Goal: Information Seeking & Learning: Find specific page/section

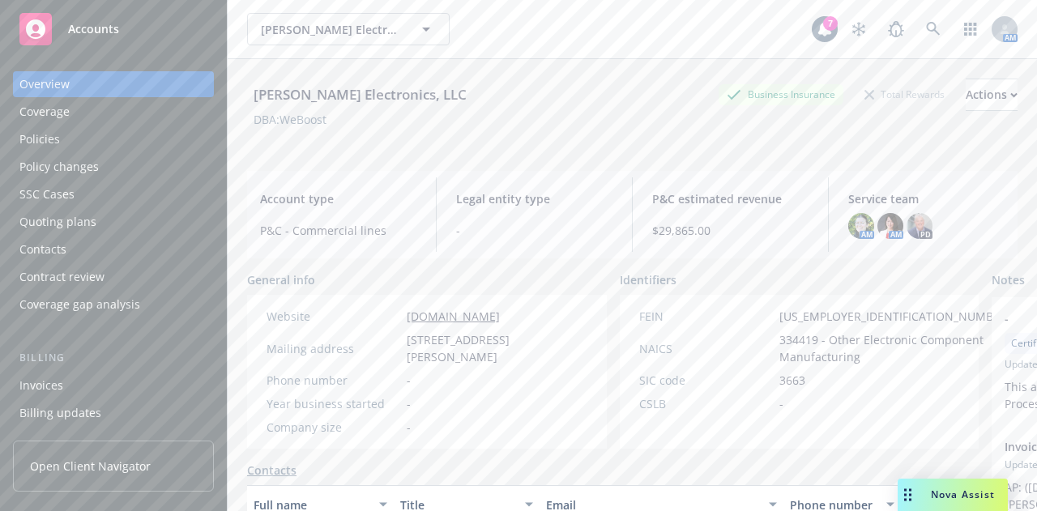
scroll to position [165, 0]
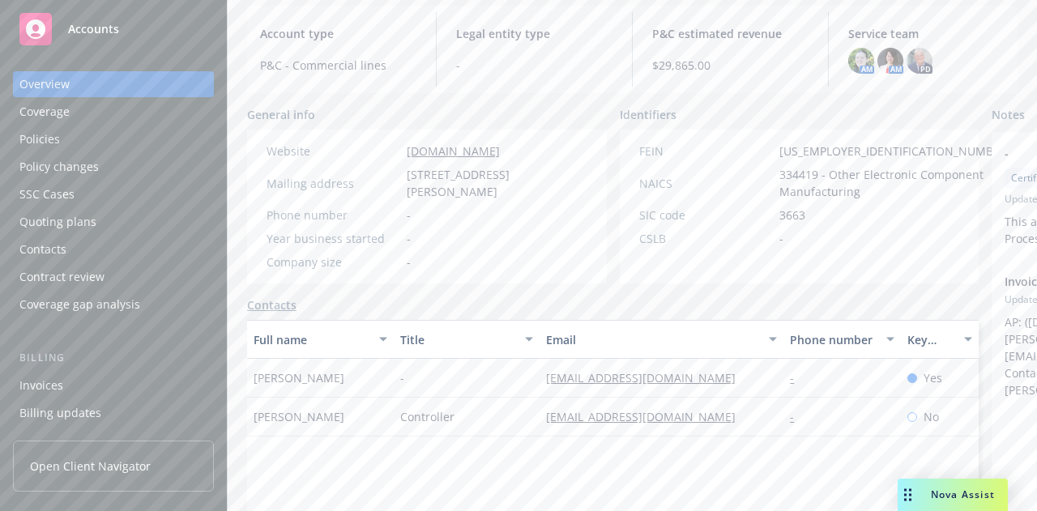
click at [239, 82] on div "[PERSON_NAME] Electronics, LLC Business Insurance Total Rewards Actions DBA: We…" at bounding box center [632, 149] width 809 height 511
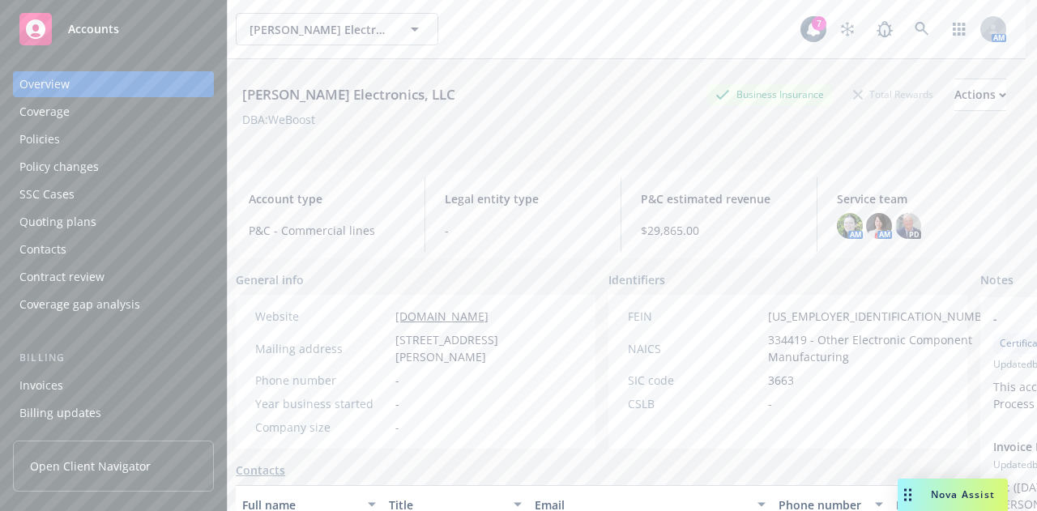
click at [152, 135] on div "Policies" at bounding box center [113, 139] width 188 height 26
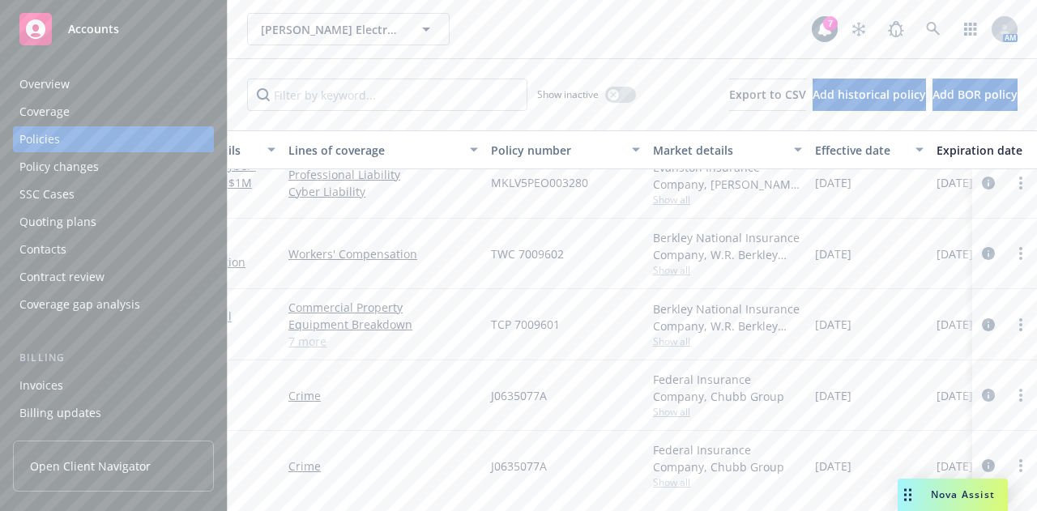
scroll to position [364, 0]
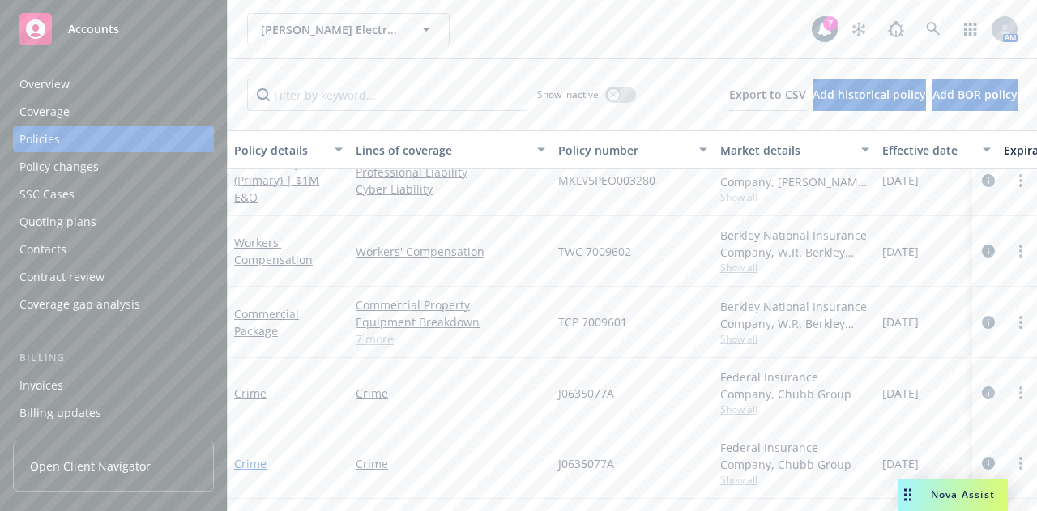
click at [261, 456] on link "Crime" at bounding box center [250, 463] width 32 height 15
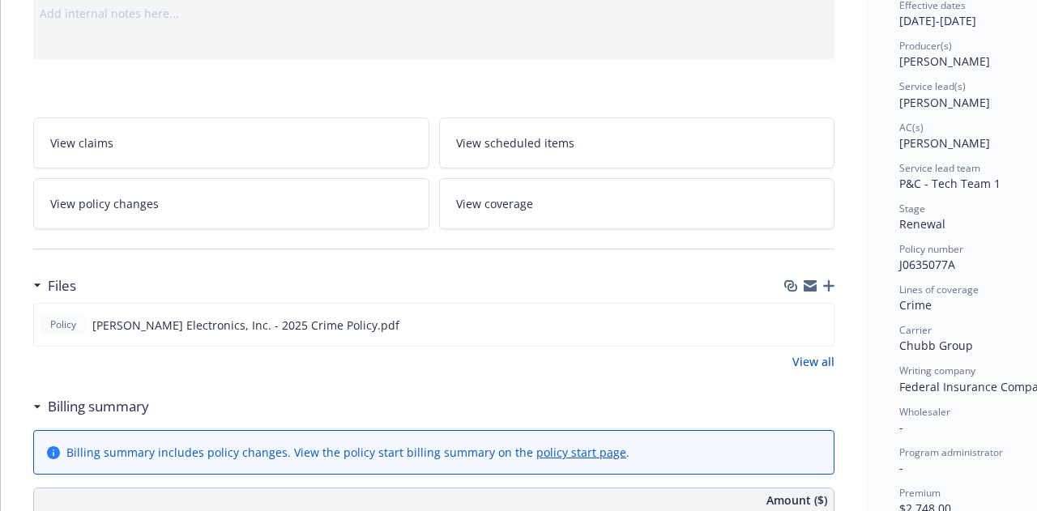
scroll to position [172, 0]
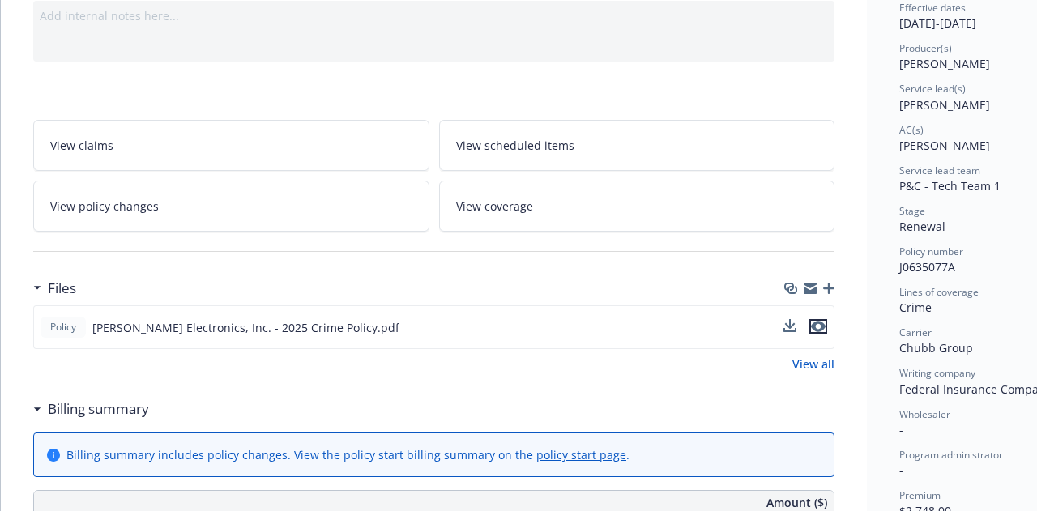
click at [821, 325] on icon "preview file" at bounding box center [818, 326] width 15 height 11
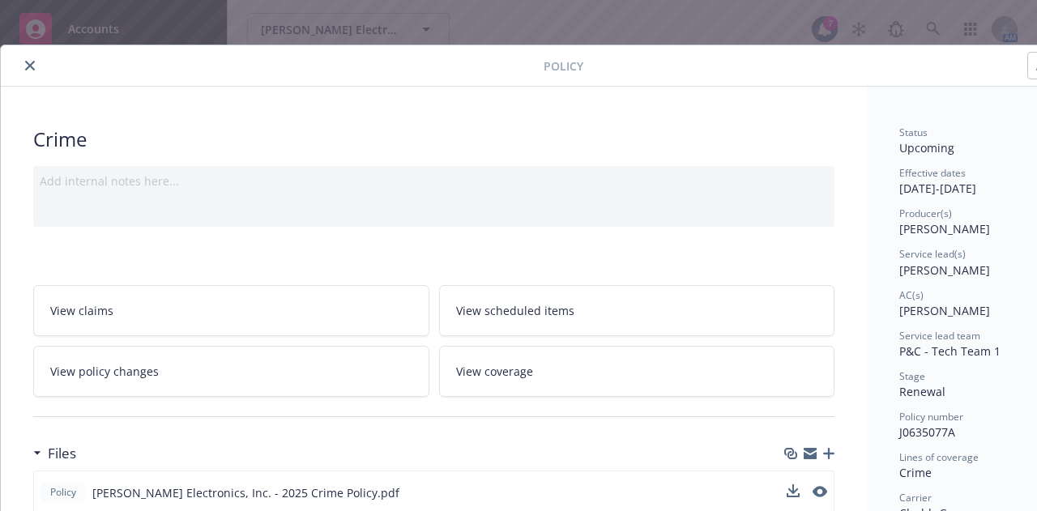
scroll to position [0, 0]
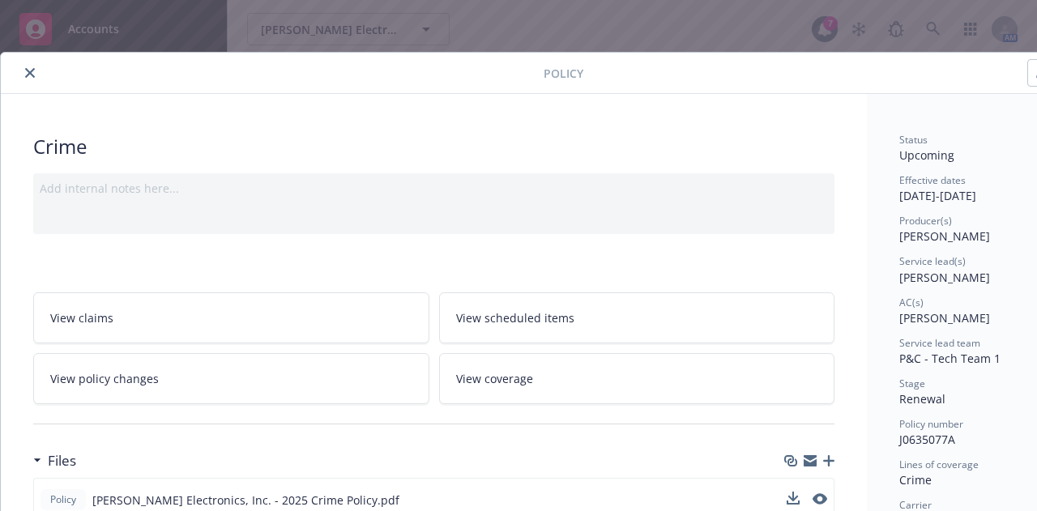
click at [31, 82] on button "close" at bounding box center [29, 72] width 19 height 19
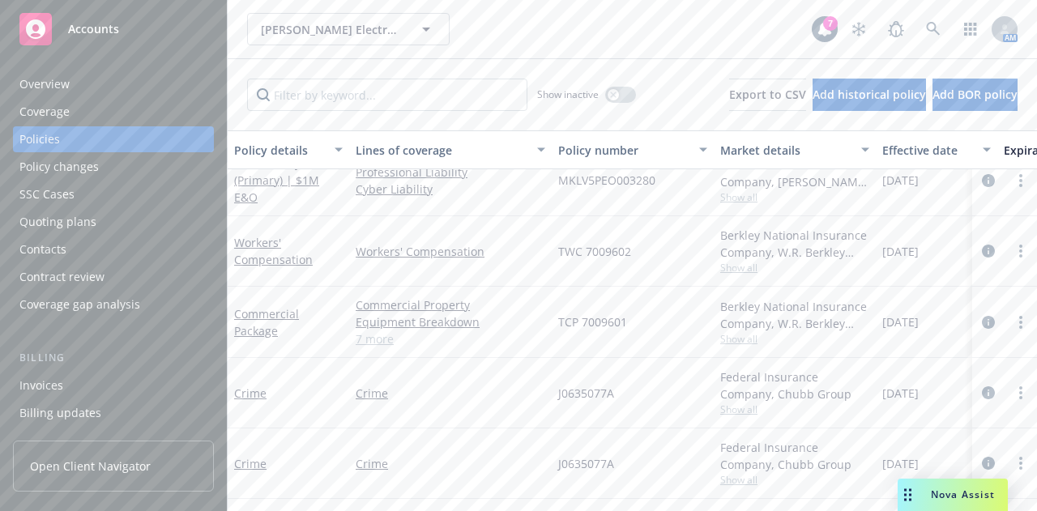
scroll to position [364, 0]
click at [116, 90] on div "Overview" at bounding box center [113, 84] width 188 height 26
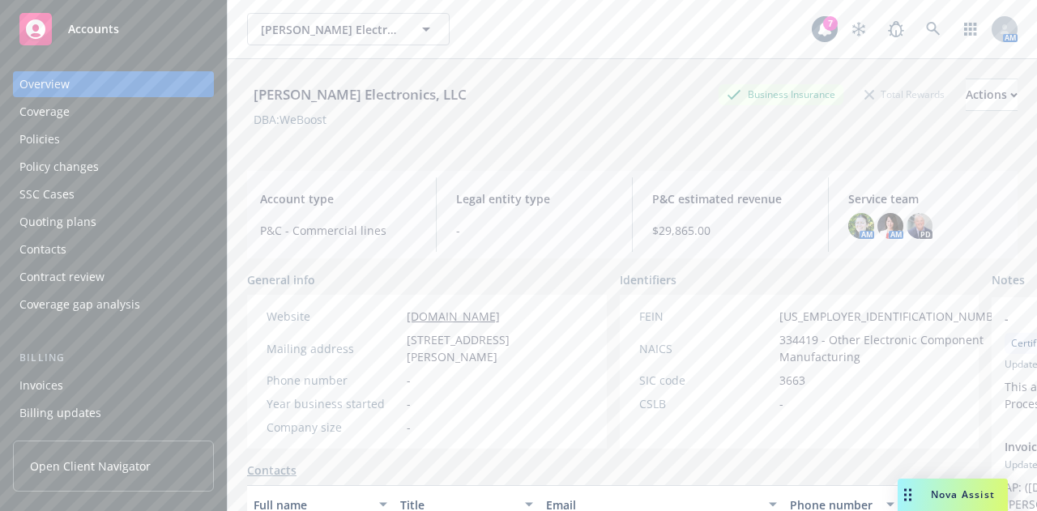
drag, startPoint x: 399, startPoint y: 342, endPoint x: 521, endPoint y: 361, distance: 123.0
click at [521, 361] on div "Mailing address [STREET_ADDRESS][PERSON_NAME]" at bounding box center [427, 348] width 334 height 34
copy div "[STREET_ADDRESS][PERSON_NAME]"
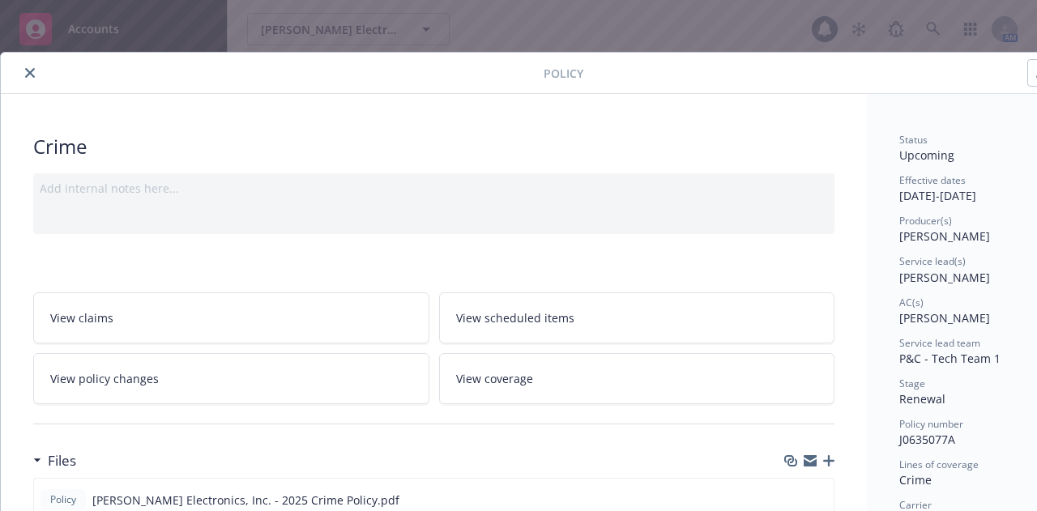
scroll to position [49, 0]
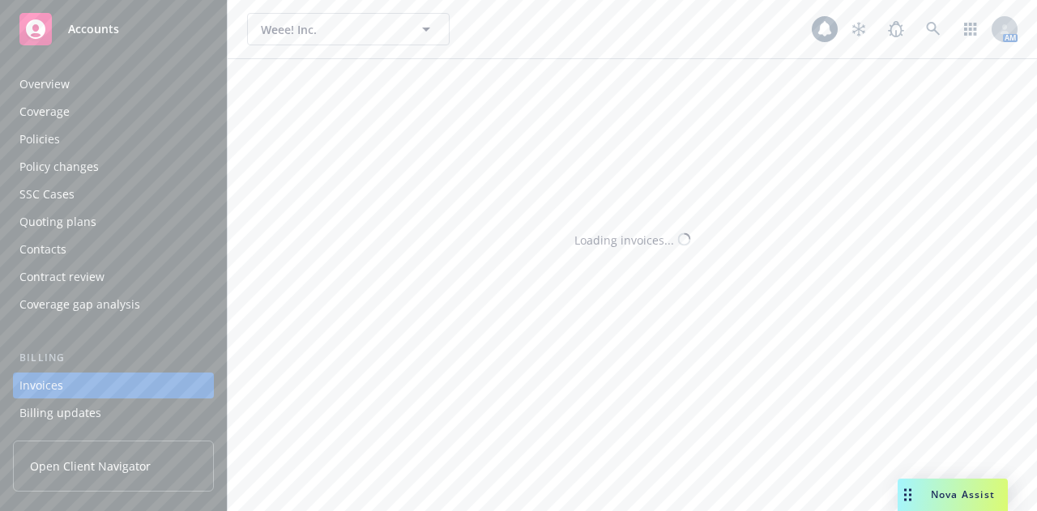
scroll to position [104, 0]
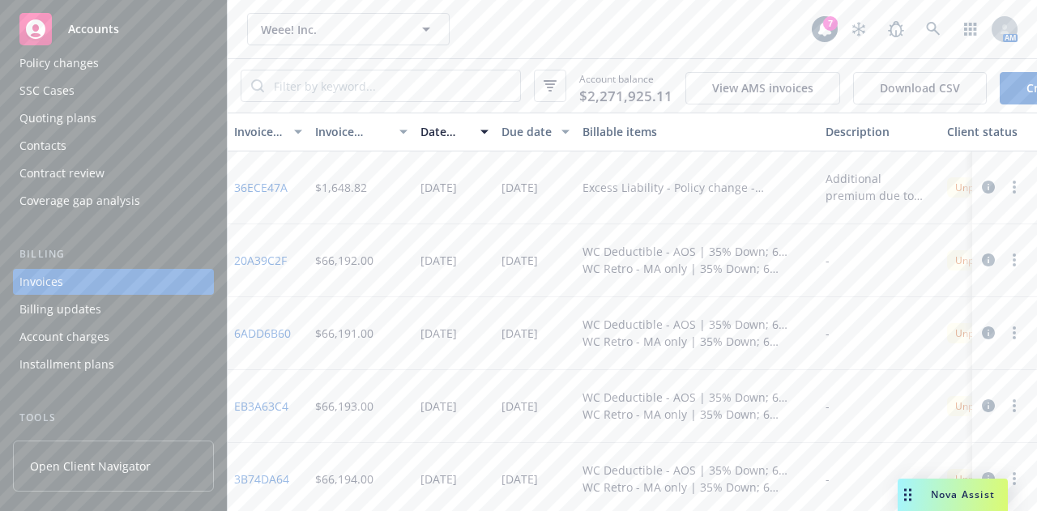
click at [112, 278] on div "Invoices" at bounding box center [113, 282] width 188 height 26
click at [355, 83] on input "search" at bounding box center [392, 85] width 256 height 31
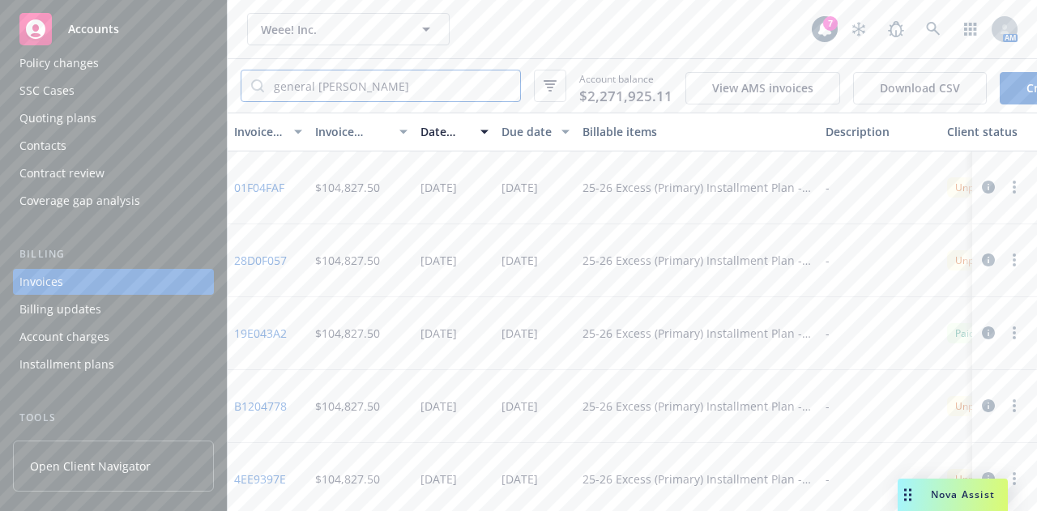
click at [336, 84] on input "general [PERSON_NAME]" at bounding box center [392, 85] width 256 height 31
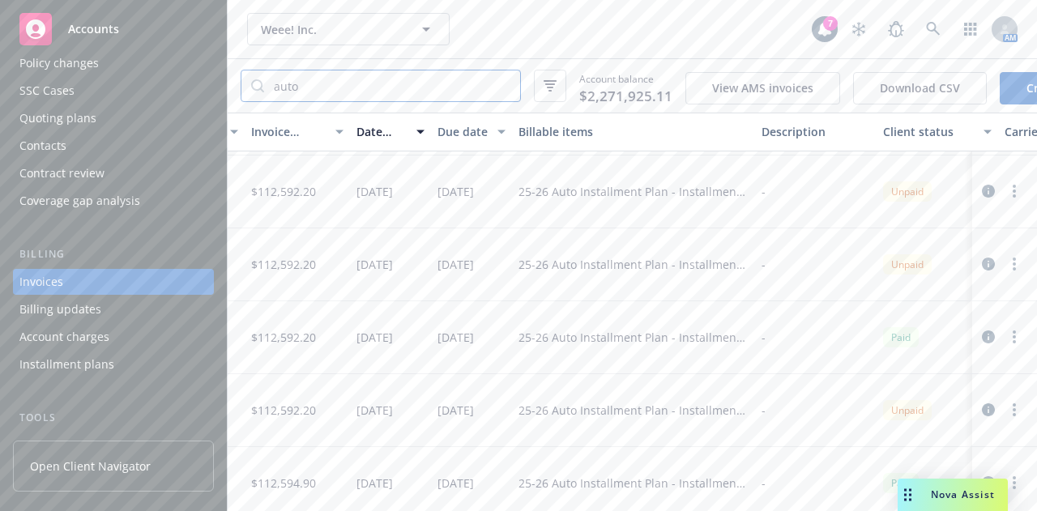
scroll to position [287, 0]
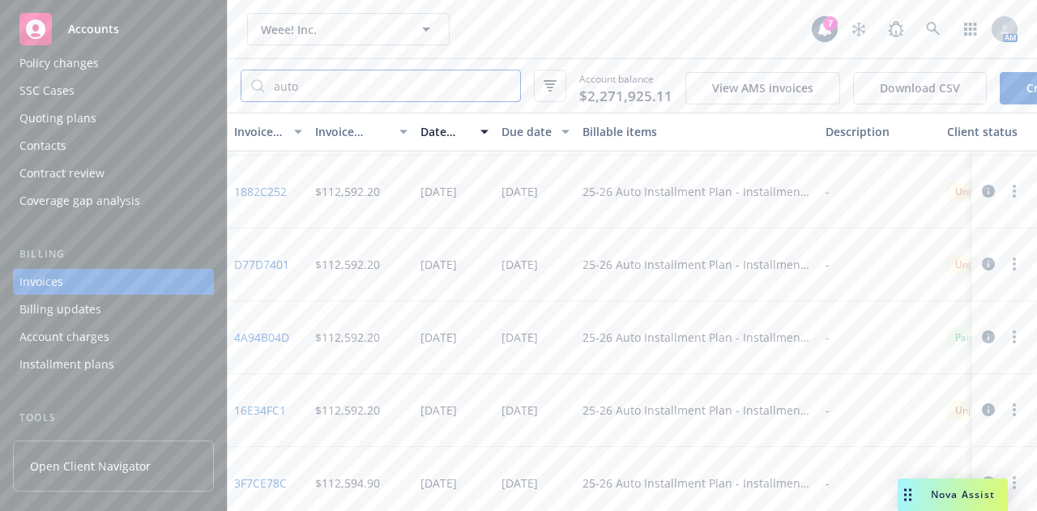
click at [298, 90] on input "auto" at bounding box center [392, 85] width 256 height 31
type input "excess"
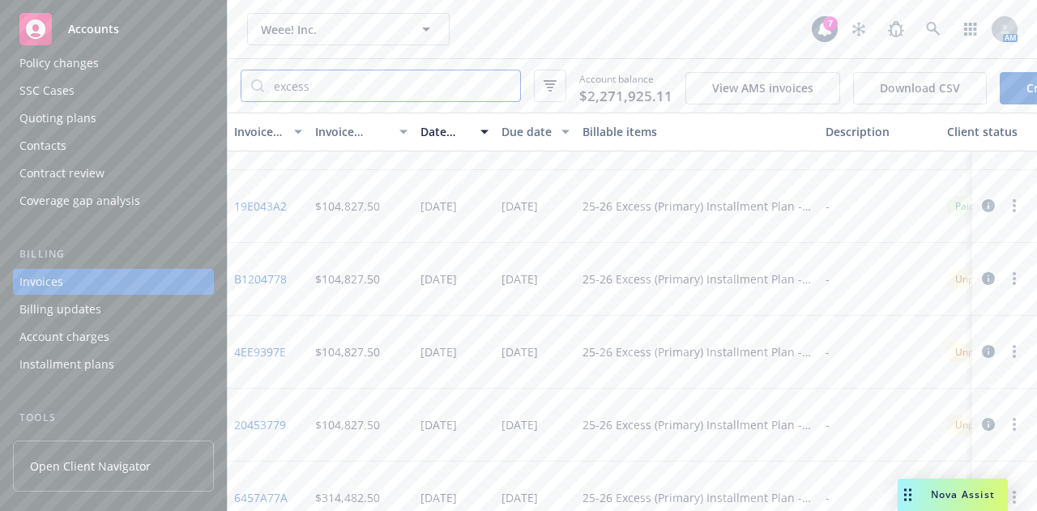
scroll to position [0, 21]
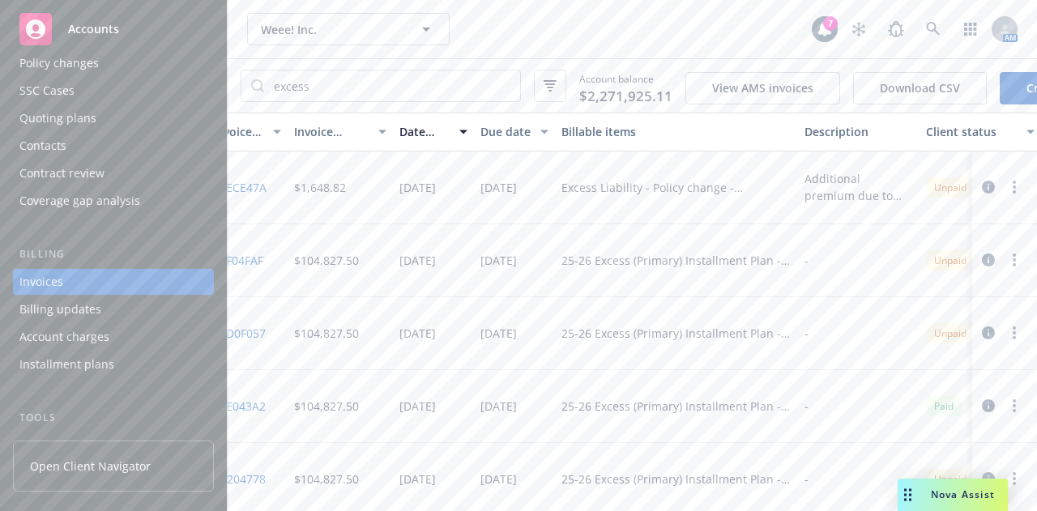
click at [495, 132] on div "Due date" at bounding box center [505, 131] width 50 height 17
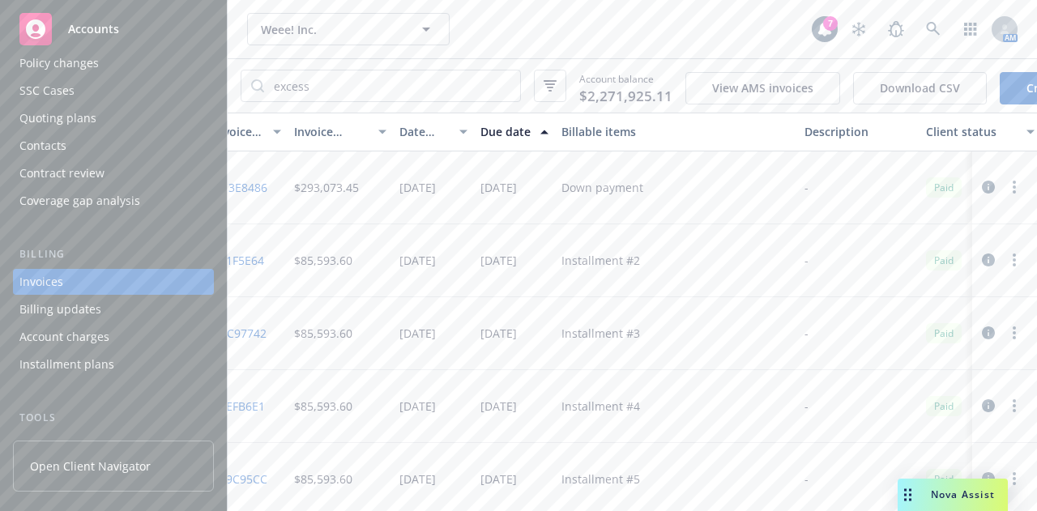
click at [495, 132] on div "Due date" at bounding box center [505, 131] width 50 height 17
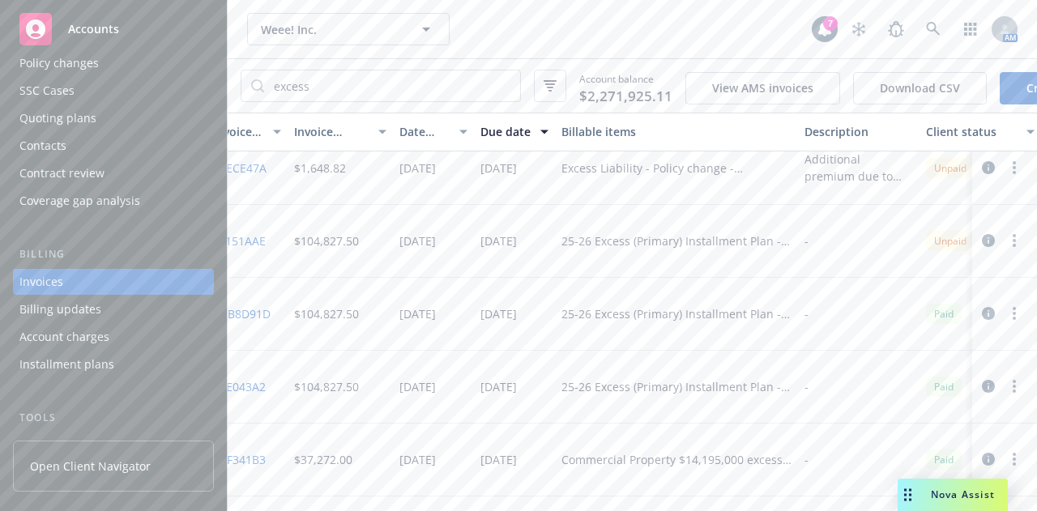
scroll to position [458, 21]
click at [981, 319] on icon "button" at bounding box center [987, 312] width 13 height 13
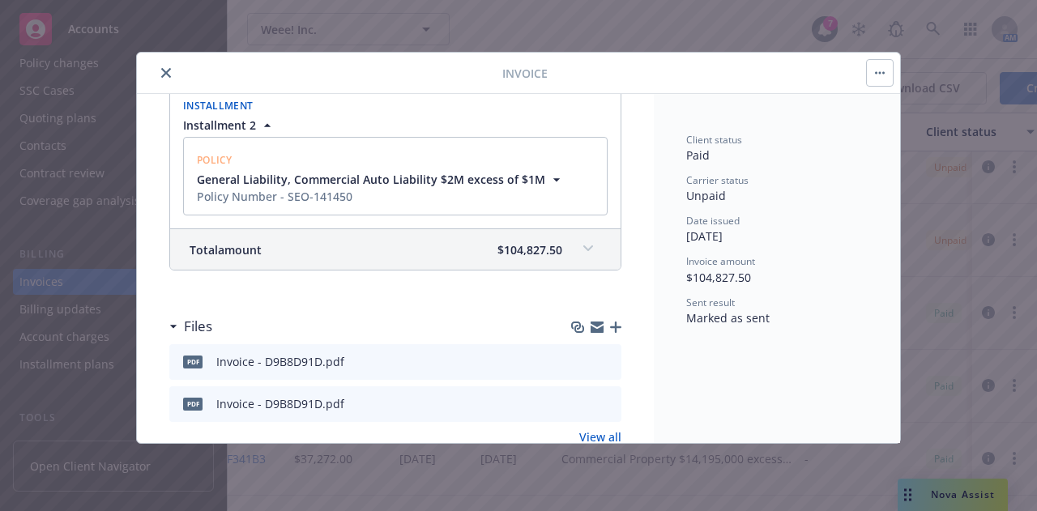
scroll to position [267, 0]
click at [590, 249] on div "Total amount $104,827.50" at bounding box center [395, 247] width 450 height 40
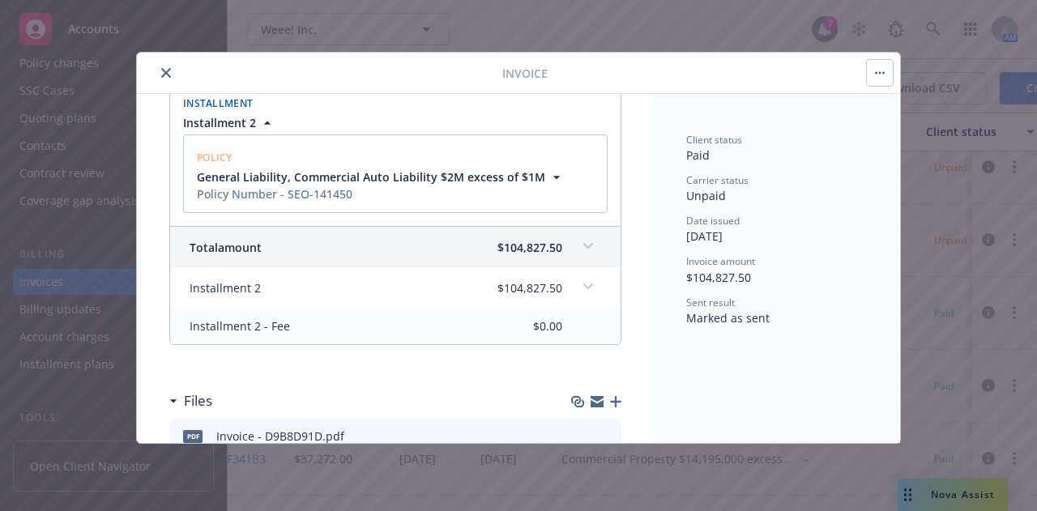
click at [585, 248] on span at bounding box center [588, 246] width 26 height 26
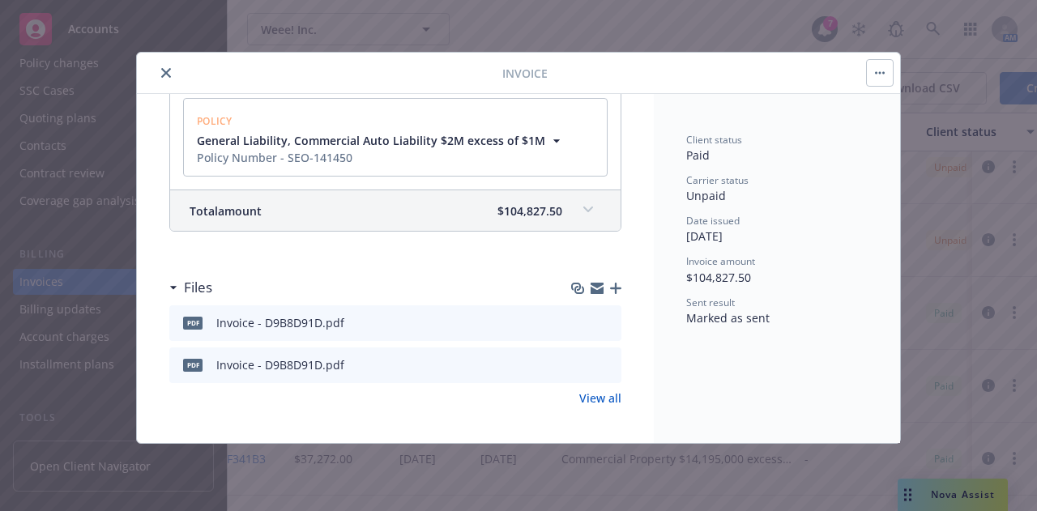
scroll to position [0, 0]
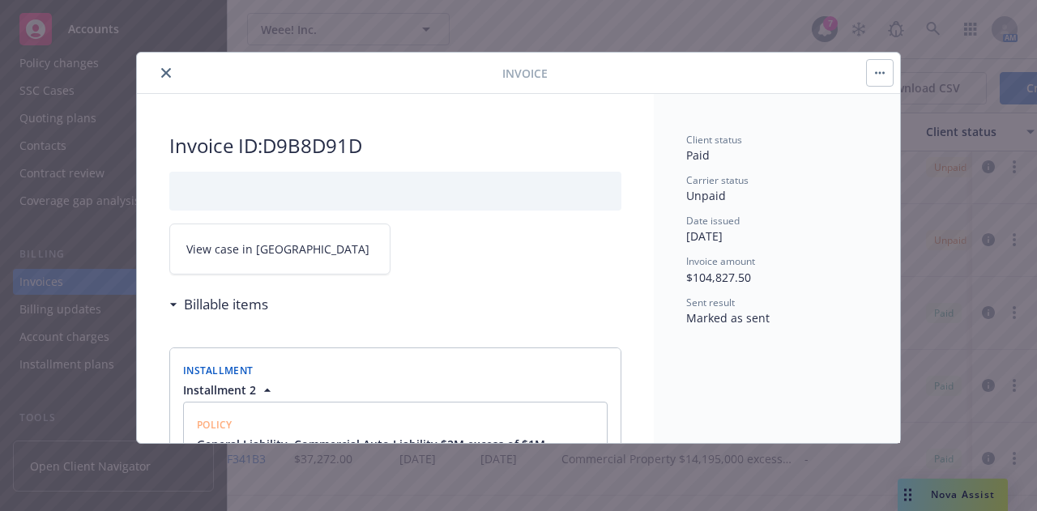
click at [262, 244] on span "View case in [GEOGRAPHIC_DATA]" at bounding box center [277, 249] width 183 height 17
click at [162, 71] on icon "close" at bounding box center [166, 73] width 10 height 10
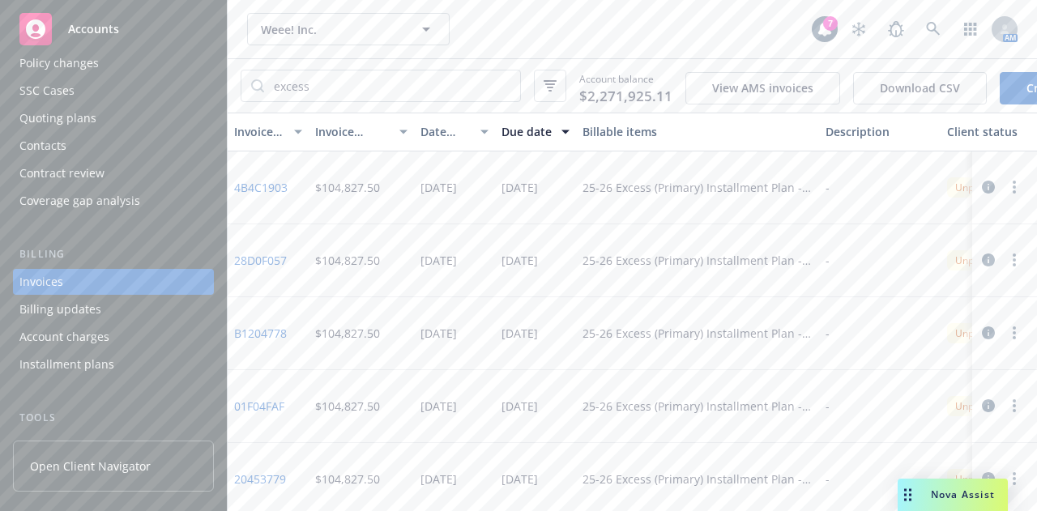
scroll to position [136, 0]
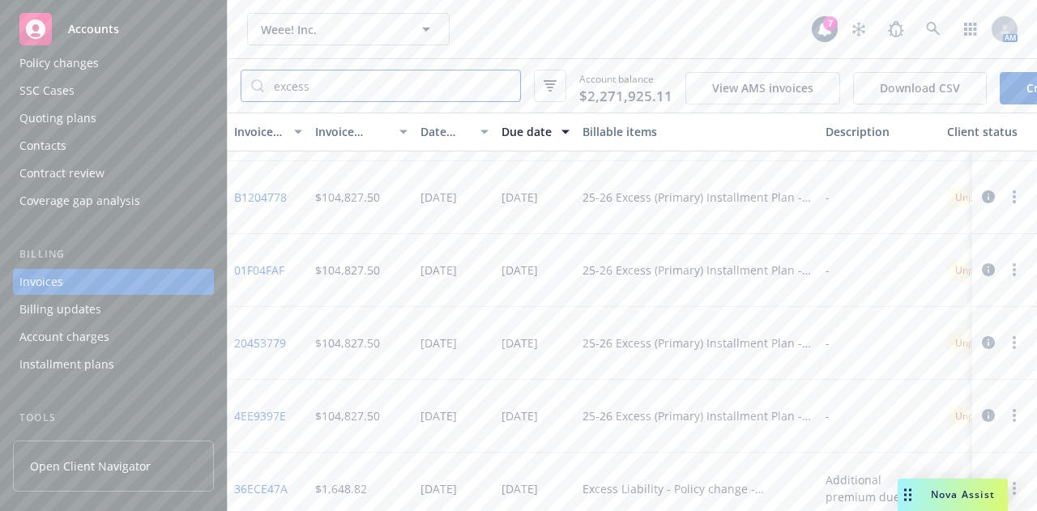
click at [364, 80] on input "excess" at bounding box center [392, 85] width 256 height 31
click at [454, 42] on div "Weee! Inc. Weee! Inc." at bounding box center [529, 29] width 564 height 32
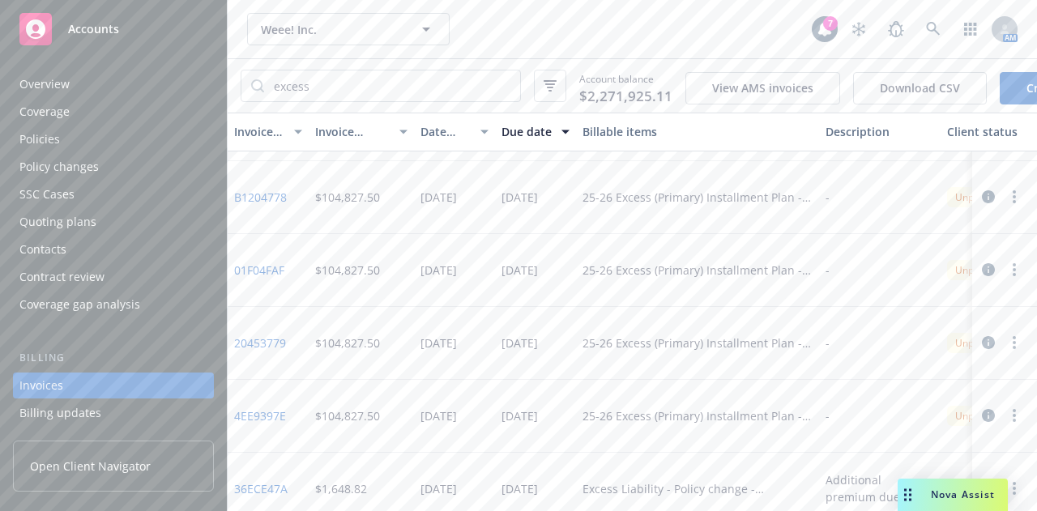
click at [58, 98] on div "Overview Coverage Policies Policy changes SSC Cases Quoting plans Contacts Cont…" at bounding box center [113, 194] width 201 height 246
click at [42, 134] on div "Policies" at bounding box center [39, 139] width 40 height 26
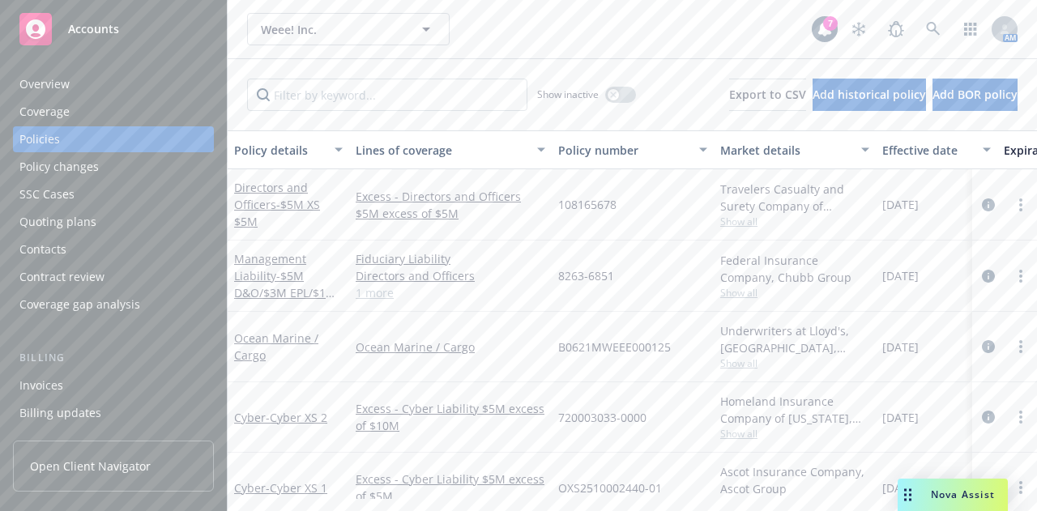
click at [70, 385] on div "Invoices" at bounding box center [113, 386] width 188 height 26
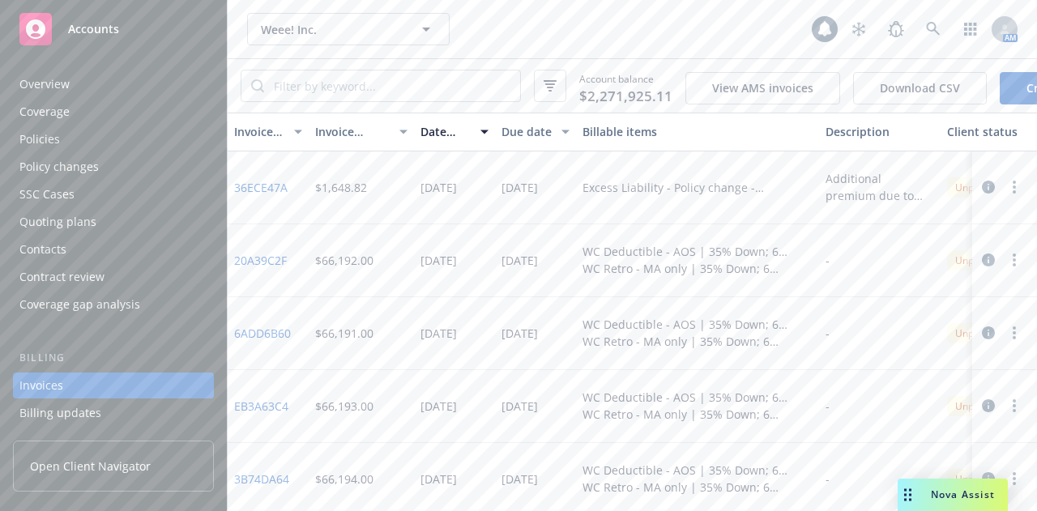
scroll to position [104, 0]
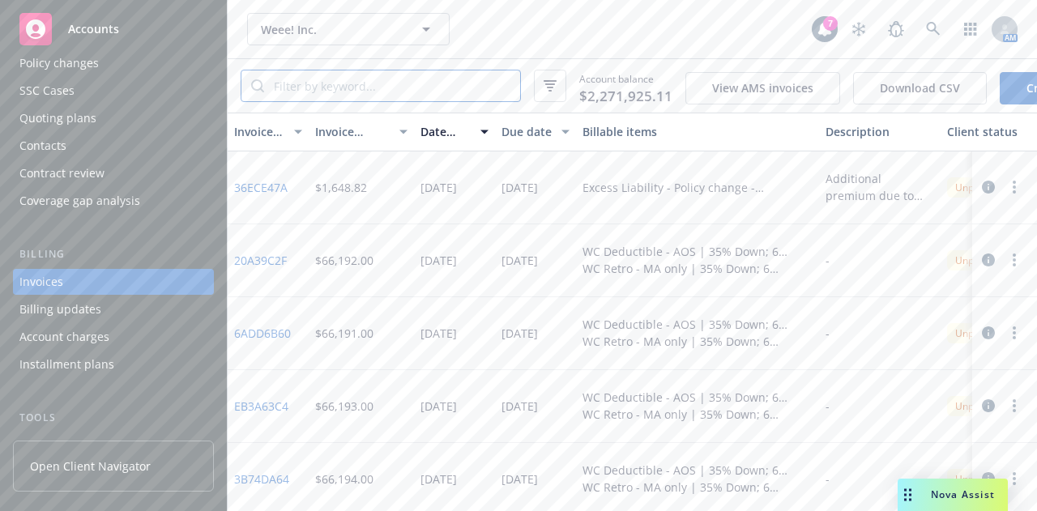
click at [326, 93] on input "search" at bounding box center [392, 85] width 256 height 31
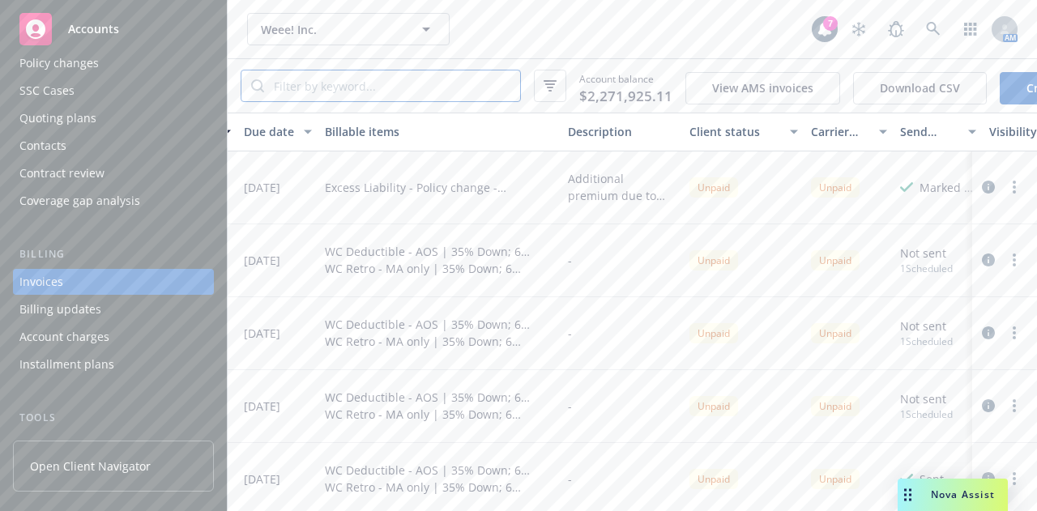
scroll to position [0, 0]
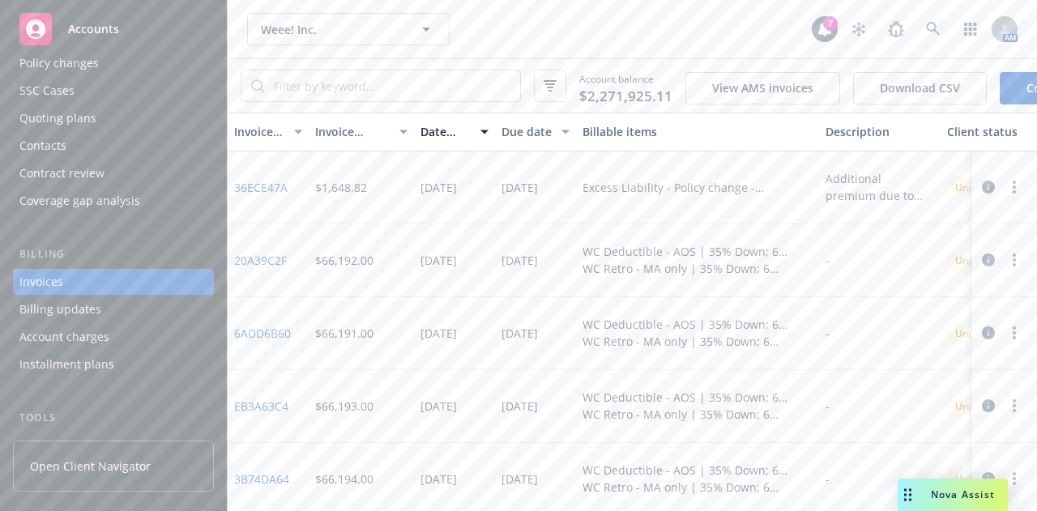
click at [539, 140] on div "Due date" at bounding box center [526, 131] width 50 height 17
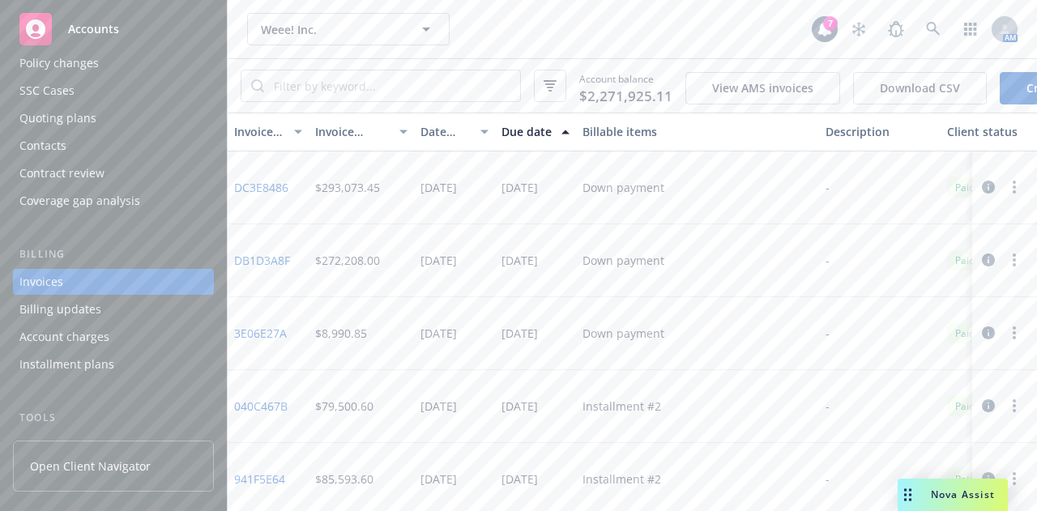
click at [539, 140] on div "Due date" at bounding box center [526, 131] width 50 height 17
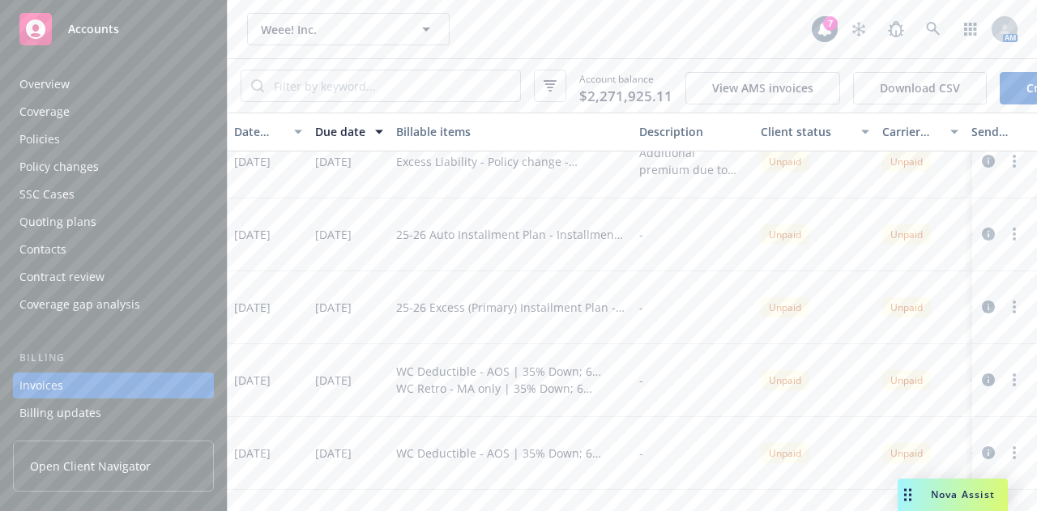
click at [81, 131] on div "Policies" at bounding box center [113, 139] width 188 height 26
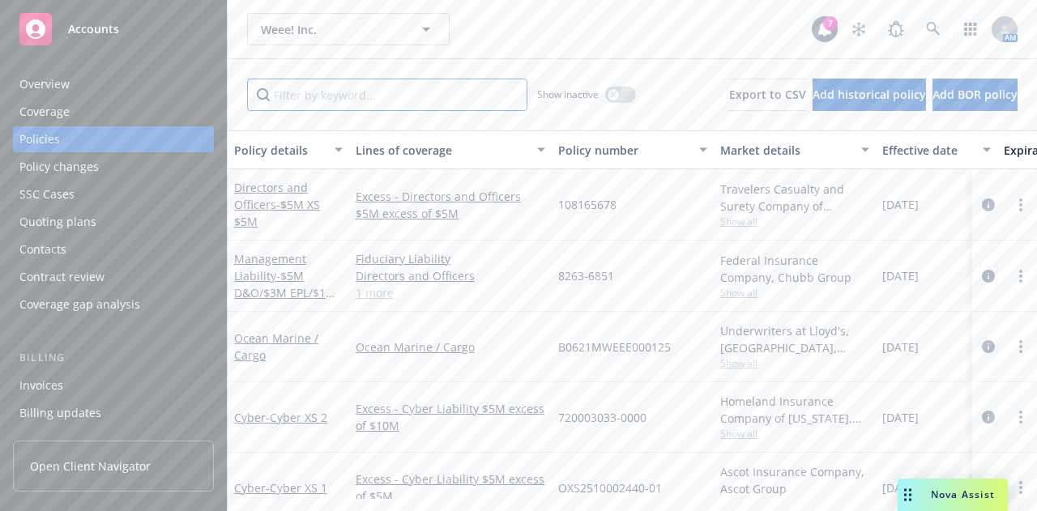
click at [285, 100] on input "Filter by keyword..." at bounding box center [387, 95] width 280 height 32
type input "auto"
